Goal: Complete application form

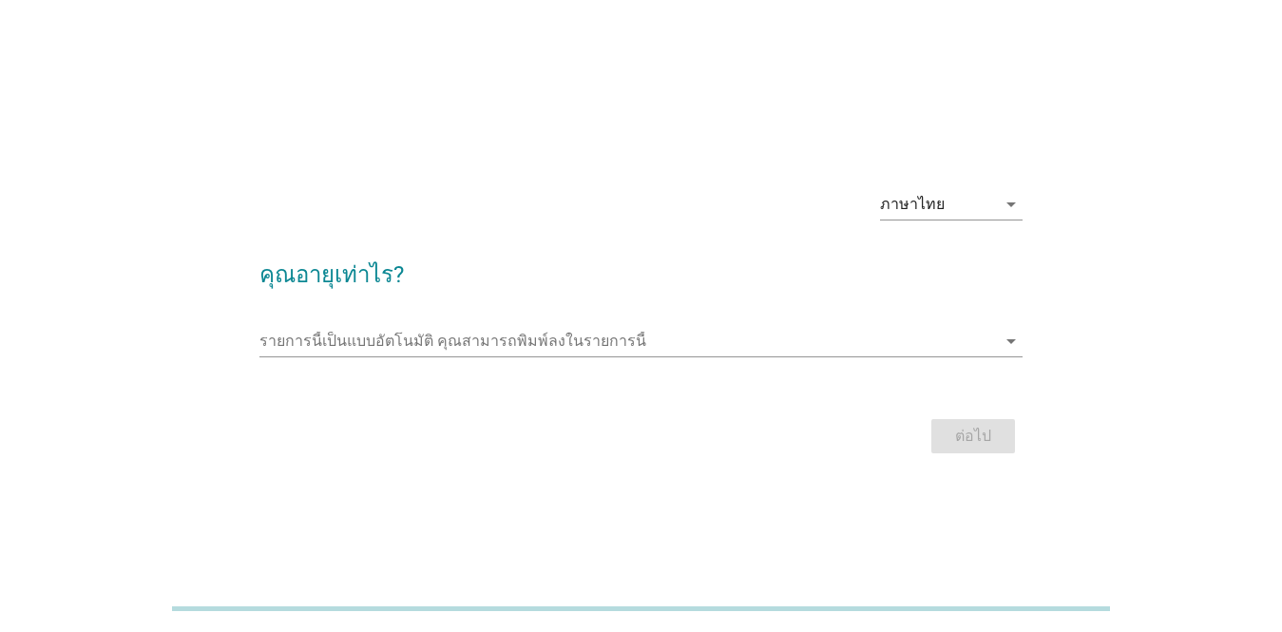
click at [344, 323] on div "รายการนี้เป็นแบบอัตโนมัติ [PERSON_NAME]พิมพ์ลงในรายการนี้ arrow_drop_down" at bounding box center [640, 344] width 763 height 61
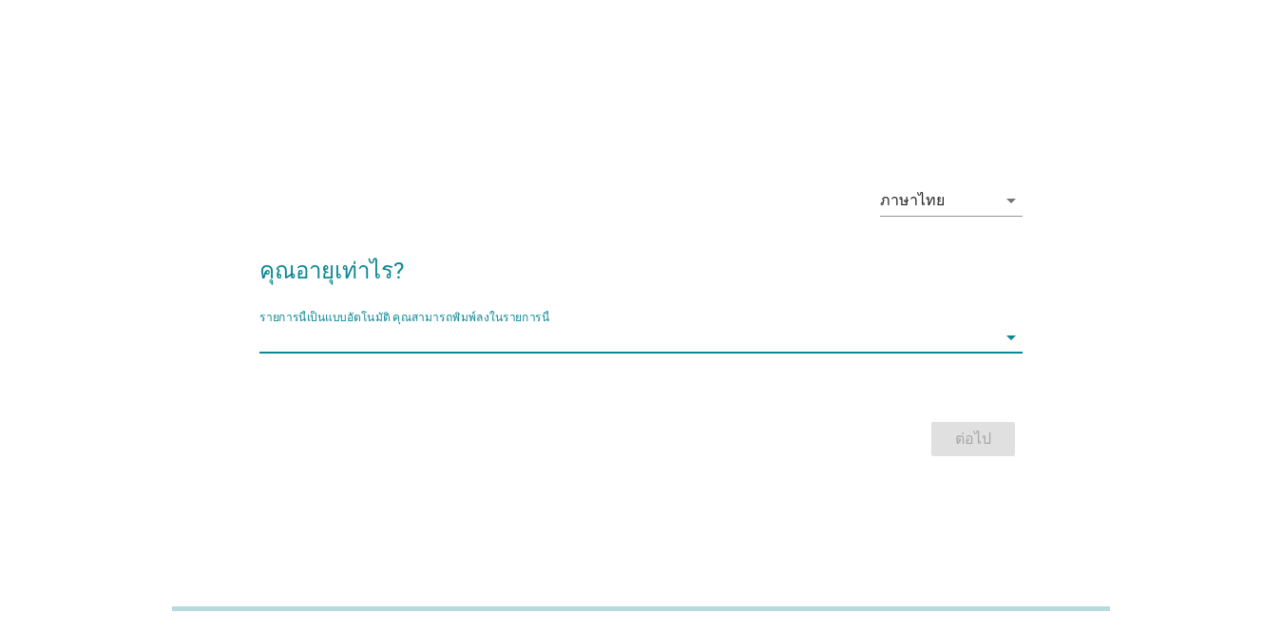
click at [345, 327] on input "รายการนี้เป็นแบบอัตโนมัติ คุณสามารถพิมพ์ลงในรายการนี้" at bounding box center [627, 337] width 736 height 30
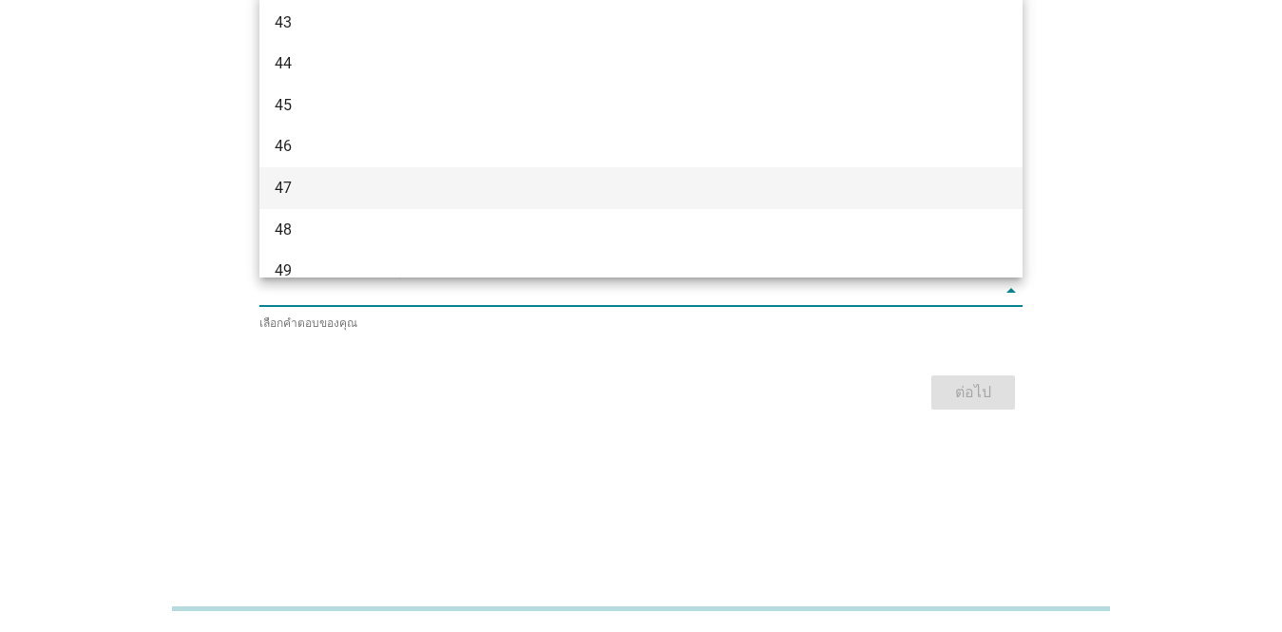
scroll to position [1387, 0]
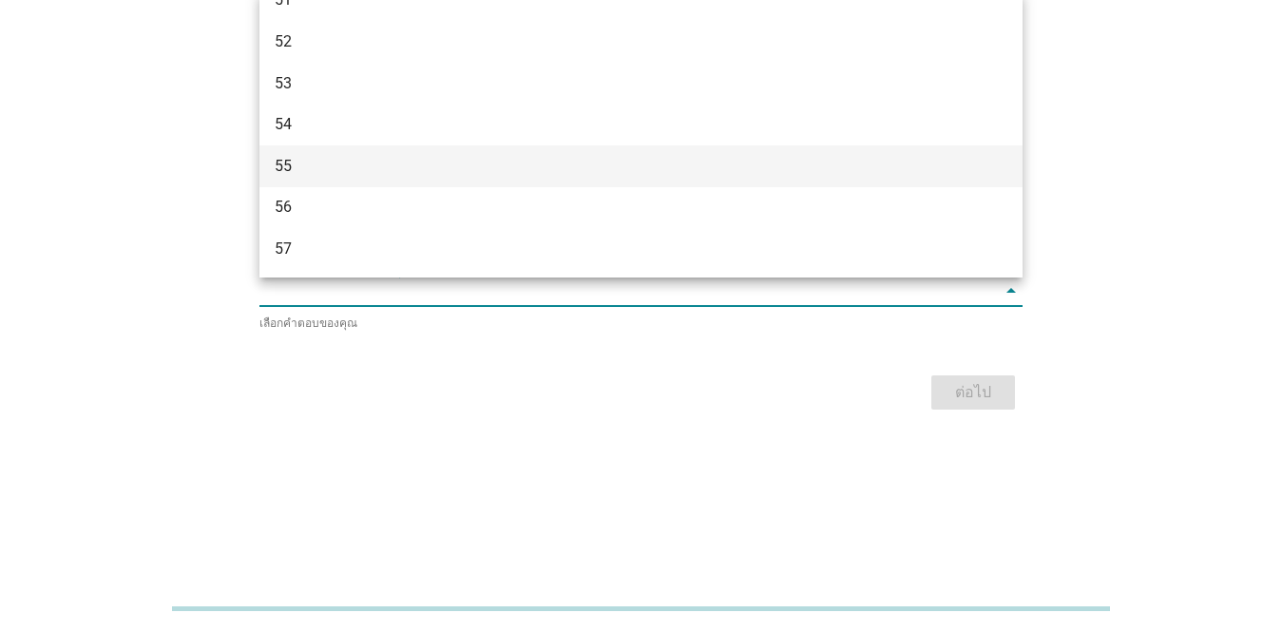
click at [367, 165] on div "55" at bounding box center [611, 166] width 672 height 23
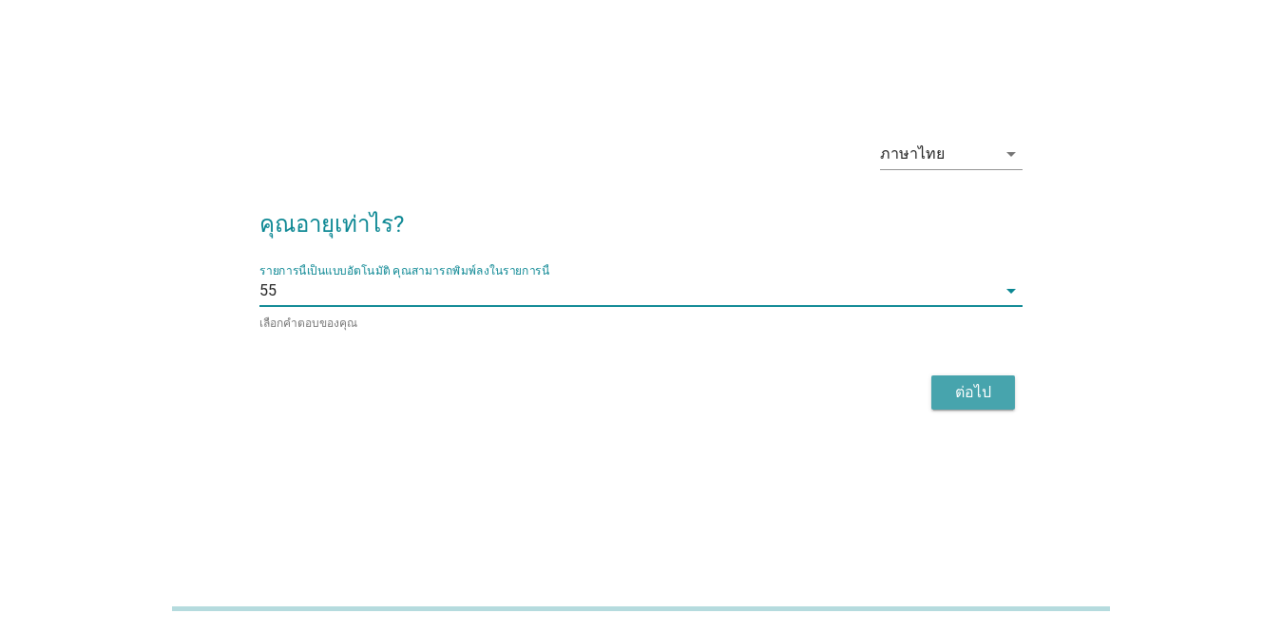
click at [996, 398] on div "ต่อไป" at bounding box center [972, 392] width 53 height 23
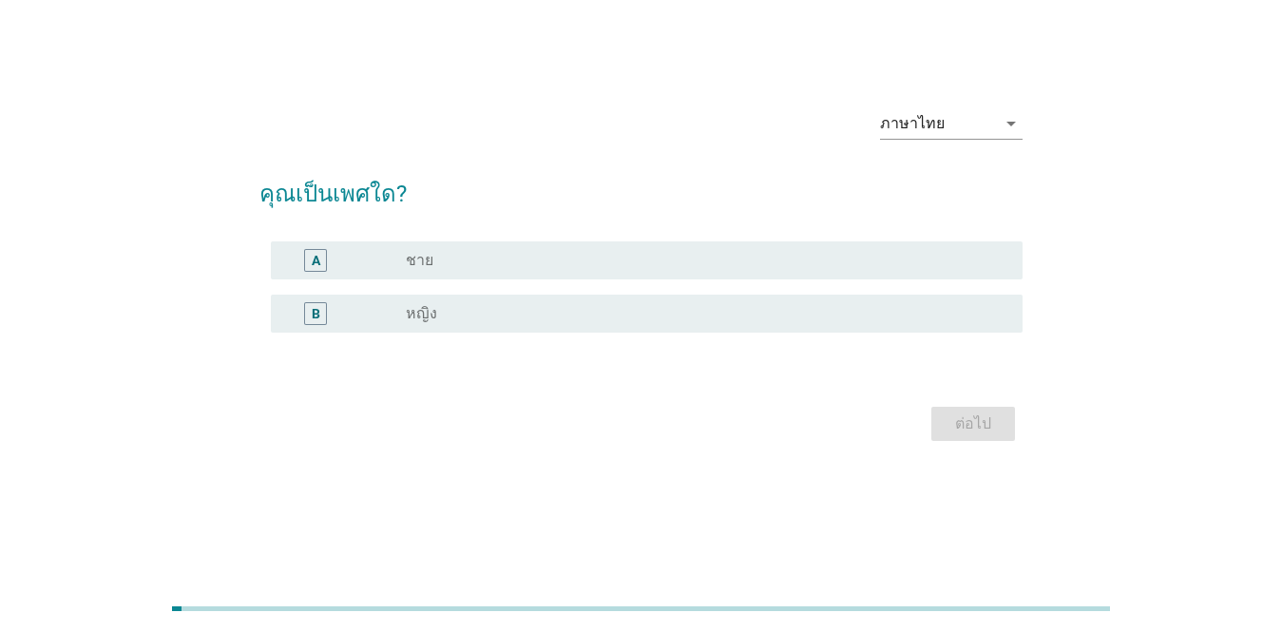
scroll to position [0, 0]
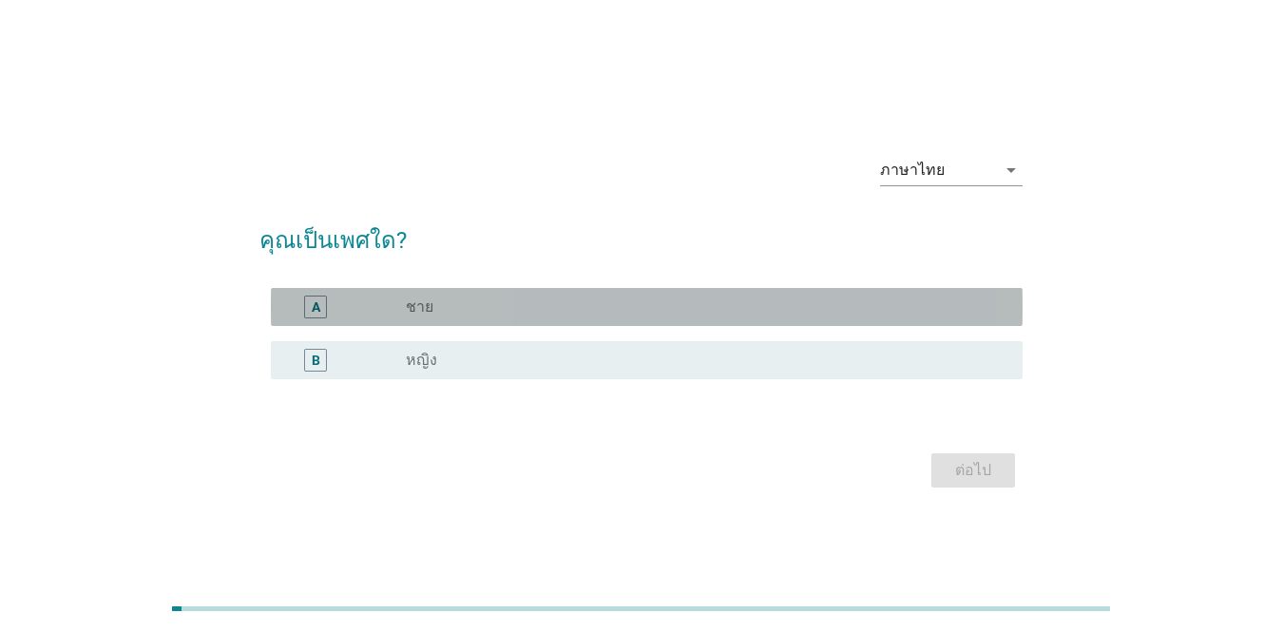
click at [471, 317] on div "radio_button_unchecked ชาย" at bounding box center [706, 306] width 601 height 23
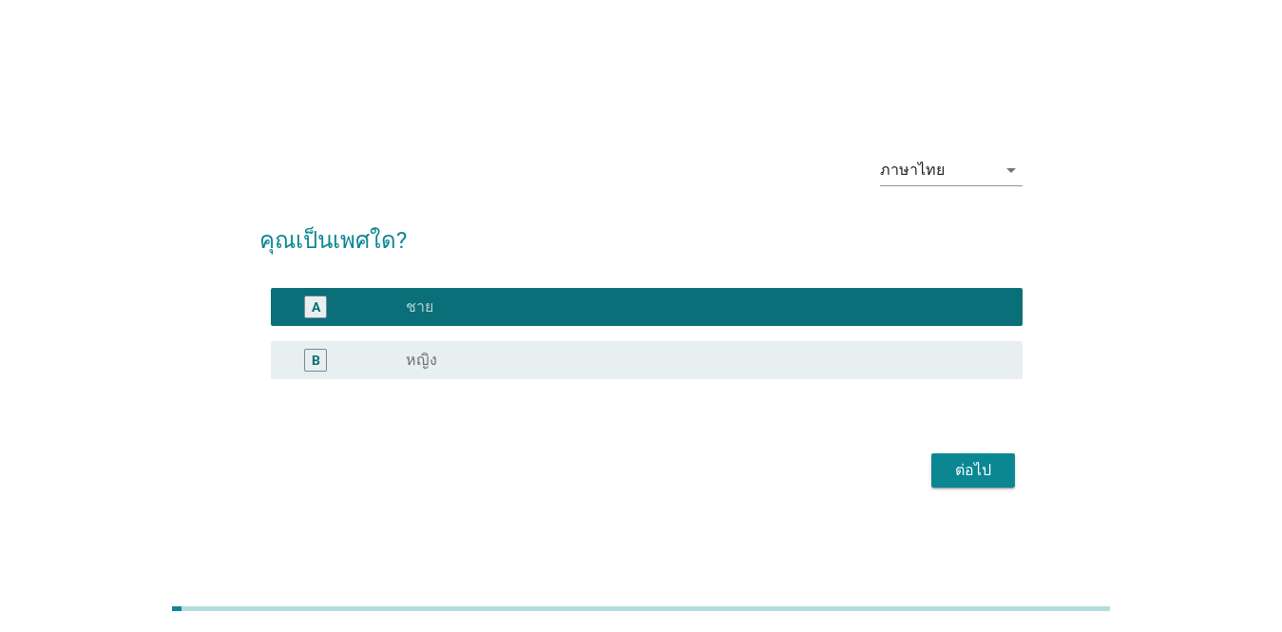
click at [955, 481] on div "ต่อไป" at bounding box center [972, 470] width 53 height 23
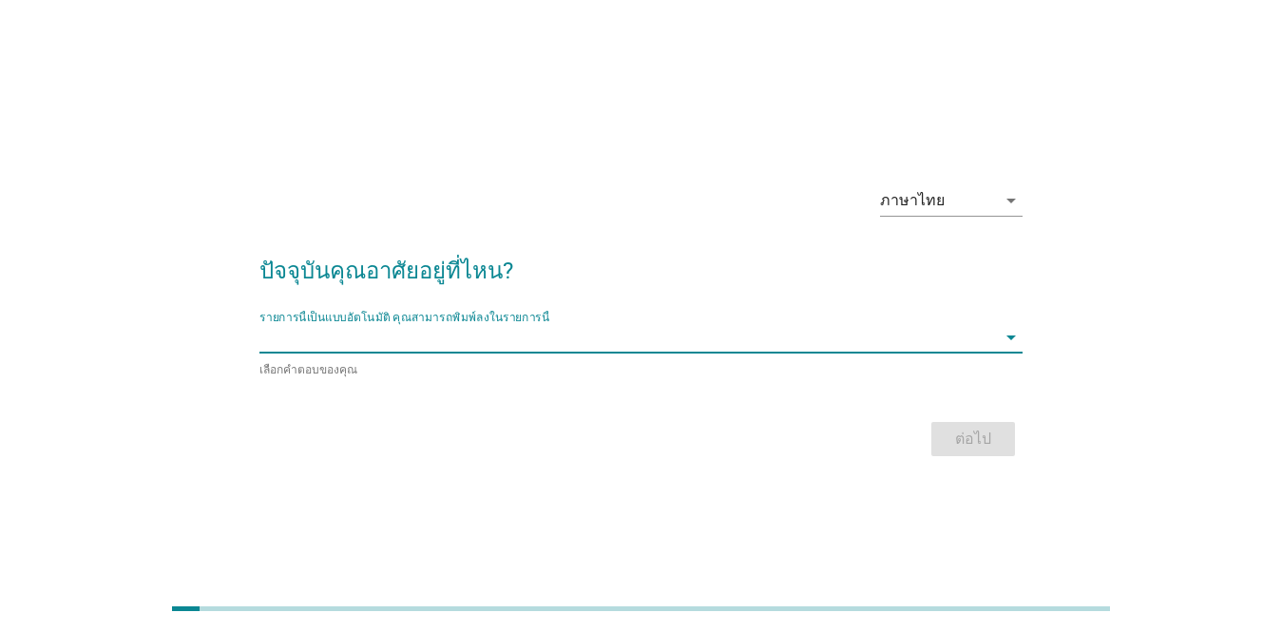
click at [346, 347] on input "รายการนี้เป็นแบบอัตโนมัติ คุณสามารถพิมพ์ลงในรายการนี้" at bounding box center [627, 337] width 736 height 30
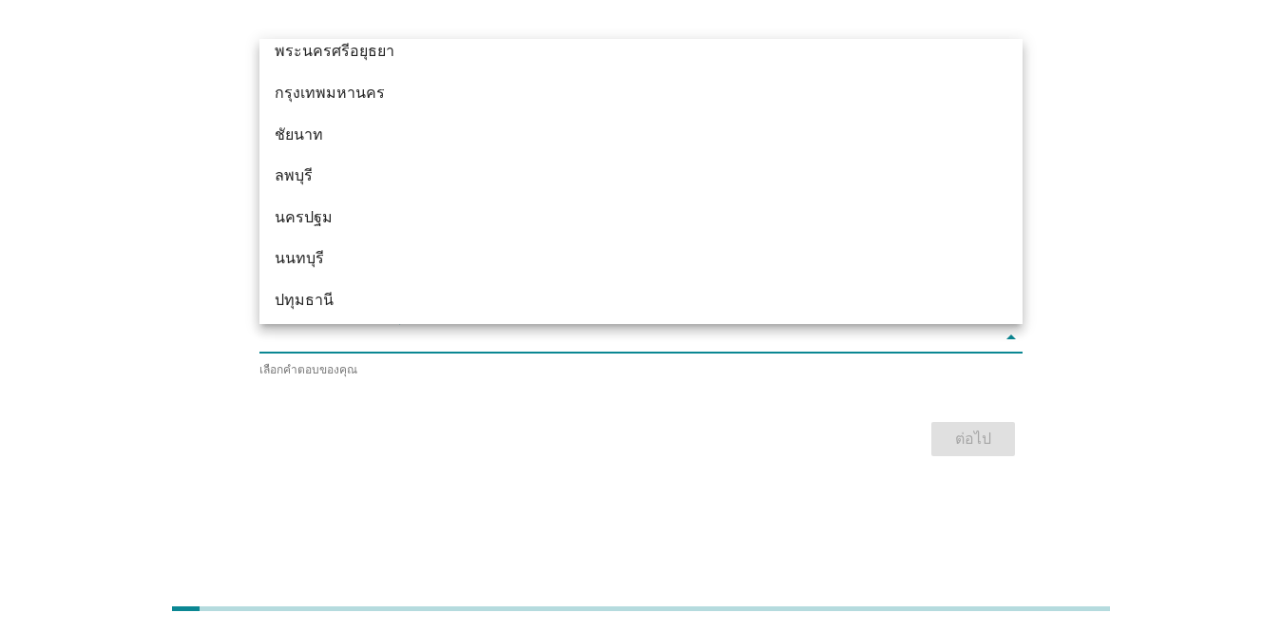
scroll to position [1494, 0]
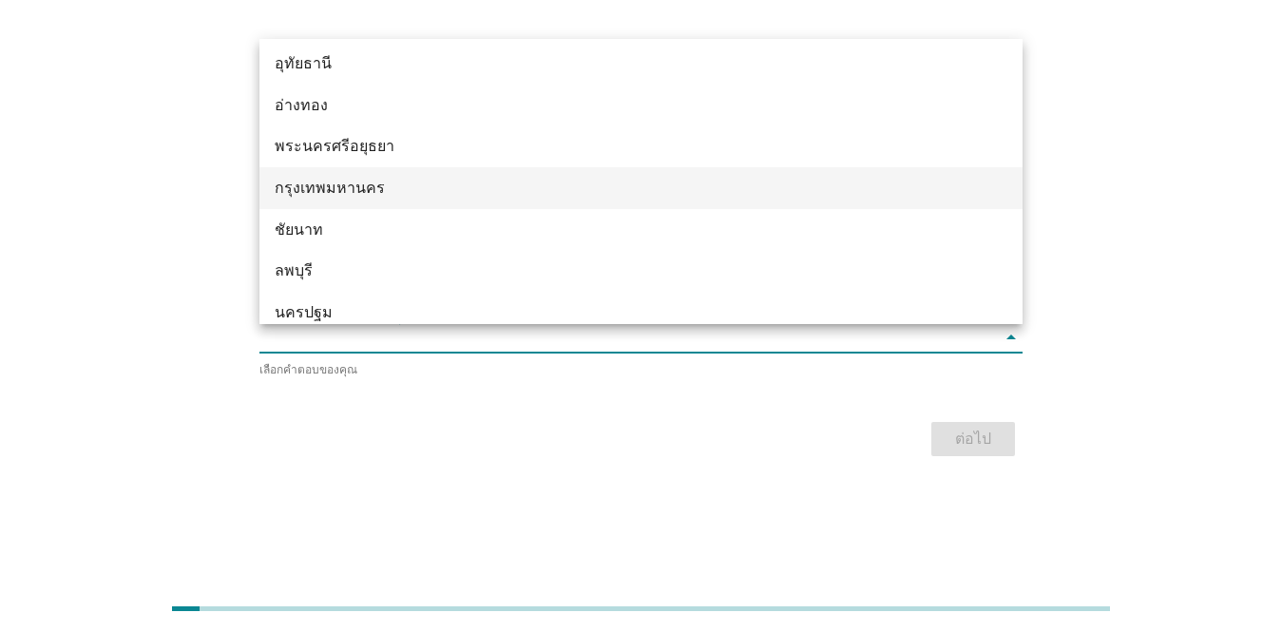
click at [374, 188] on div "กรุงเทพมหานคร" at bounding box center [611, 188] width 672 height 23
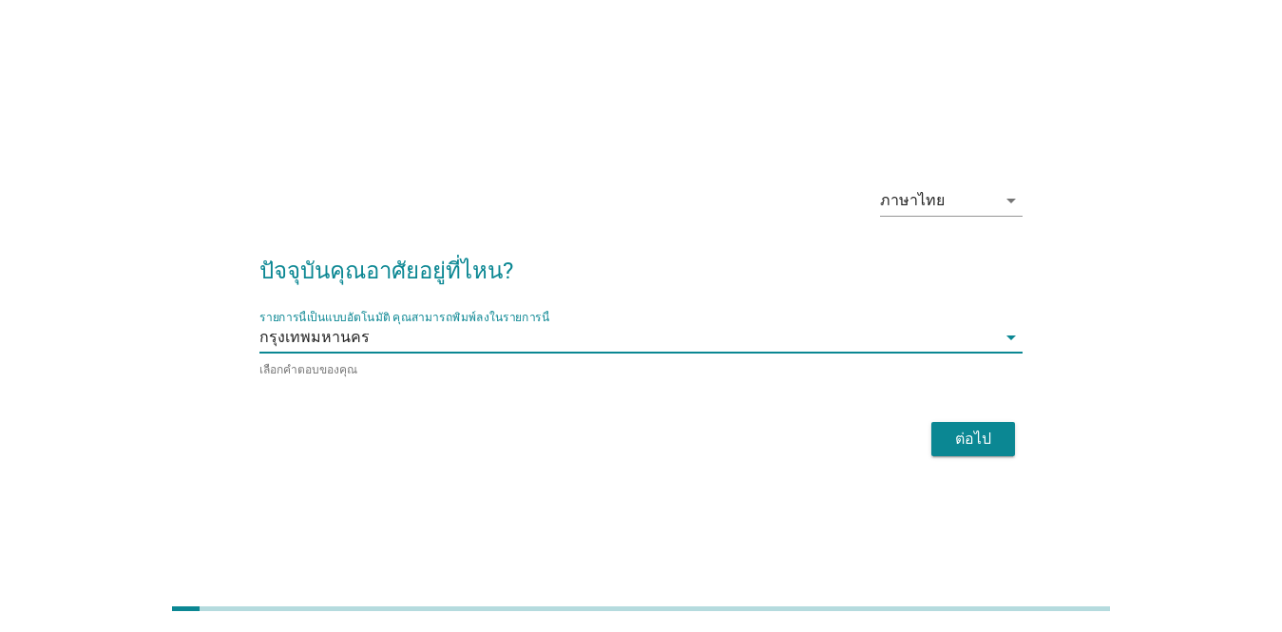
click at [983, 429] on div "ต่อไป" at bounding box center [972, 438] width 53 height 23
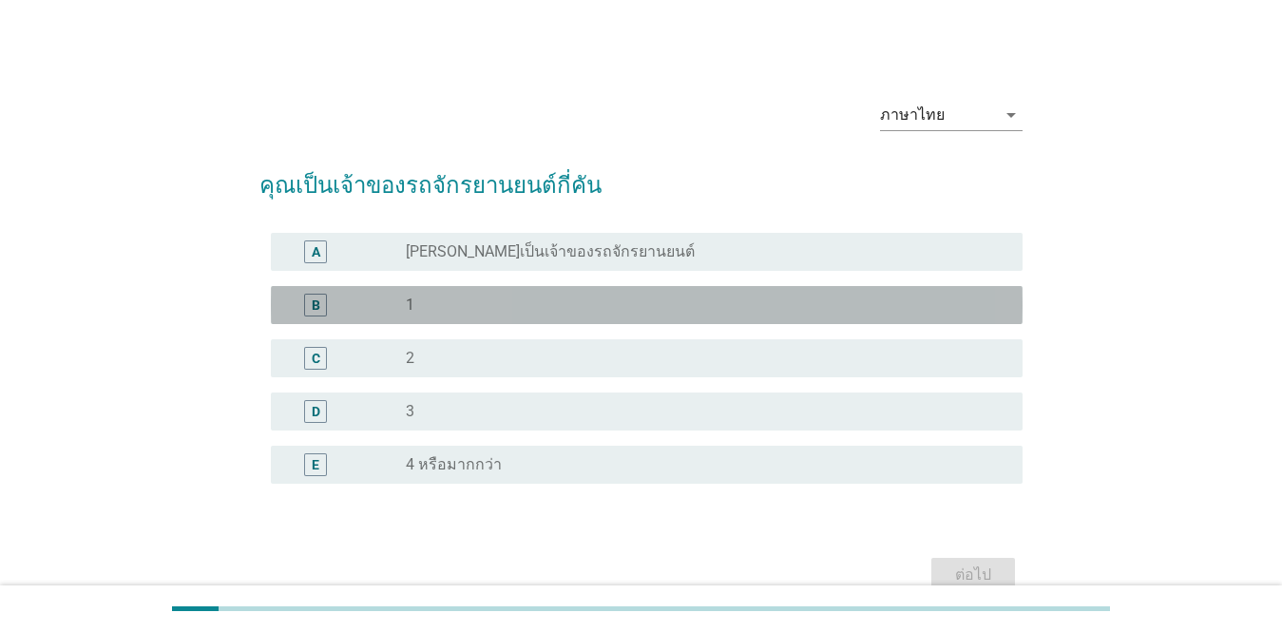
click at [309, 310] on div "B" at bounding box center [315, 305] width 23 height 23
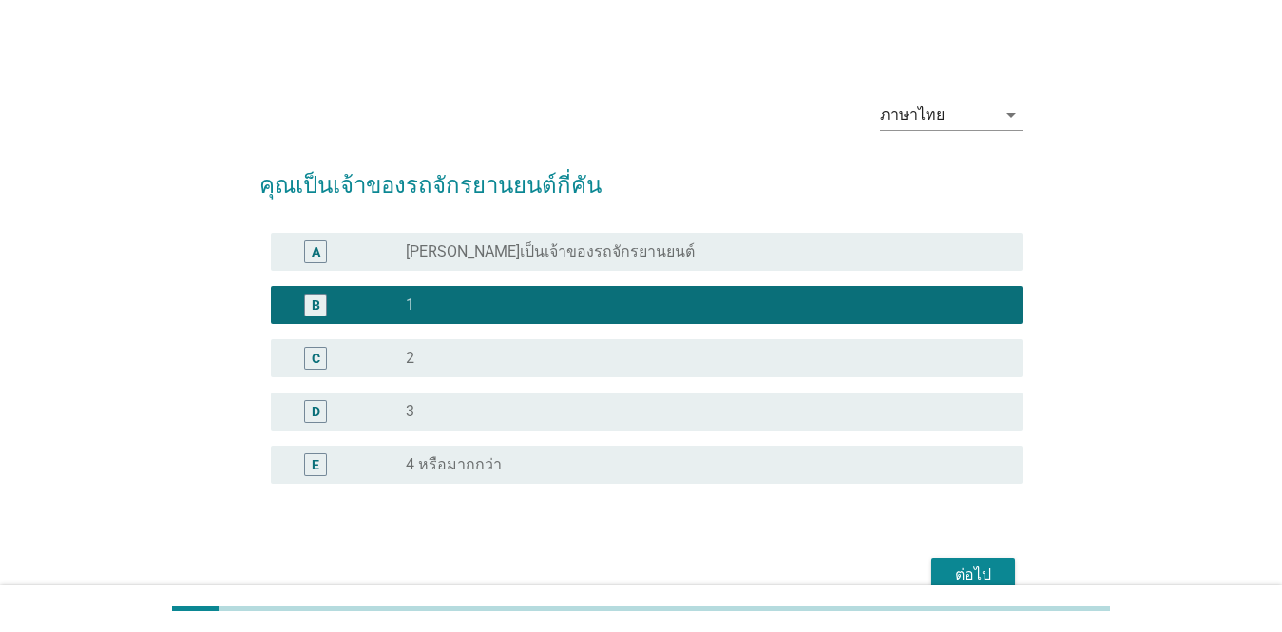
click at [988, 579] on div "ต่อไป" at bounding box center [972, 574] width 53 height 23
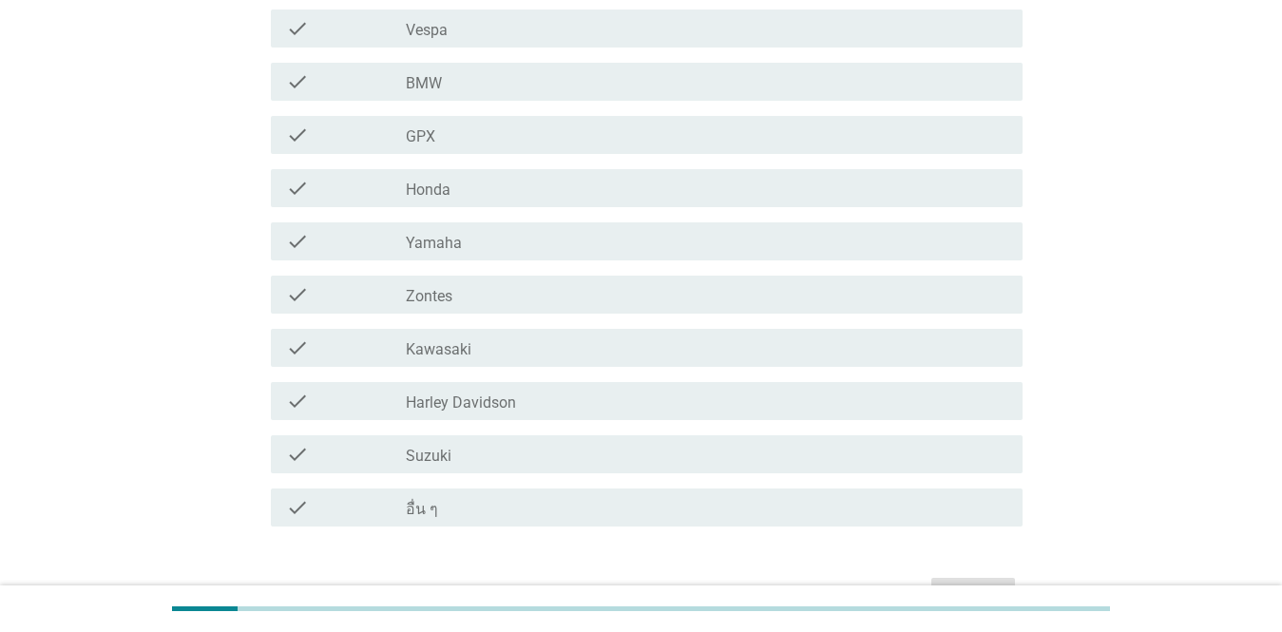
scroll to position [367, 0]
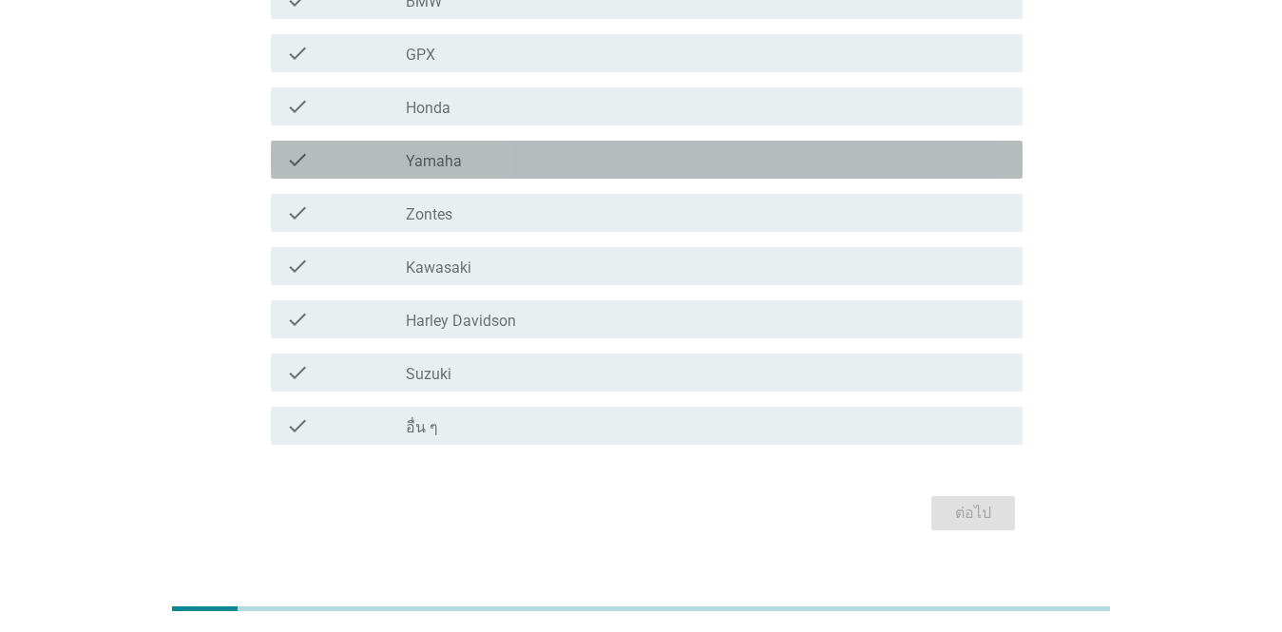
click at [484, 148] on div "check_box_outline_blank Yamaha" at bounding box center [706, 159] width 601 height 23
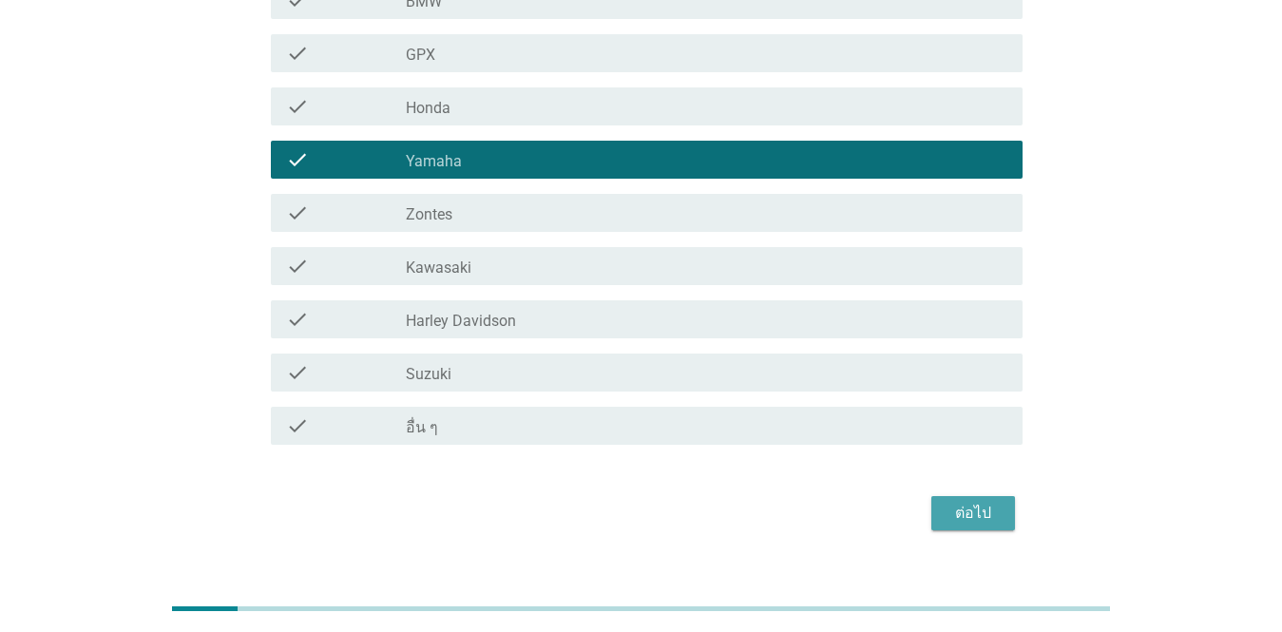
click at [978, 502] on div "ต่อไป" at bounding box center [972, 513] width 53 height 23
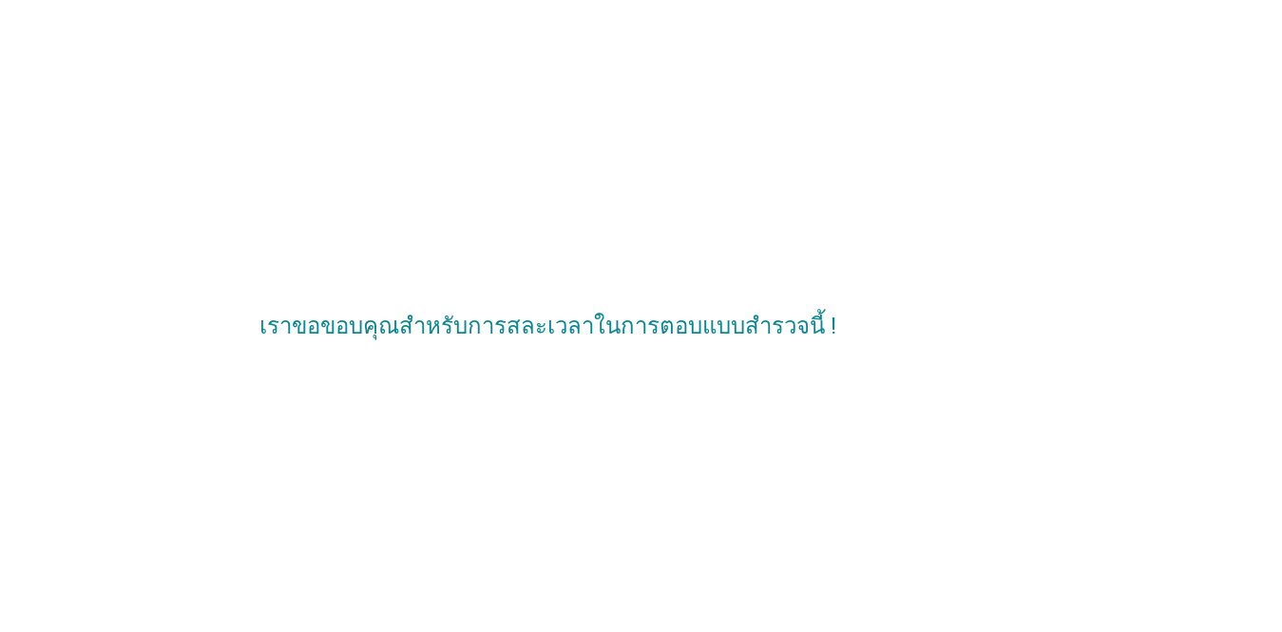
scroll to position [0, 0]
